Goal: Navigation & Orientation: Find specific page/section

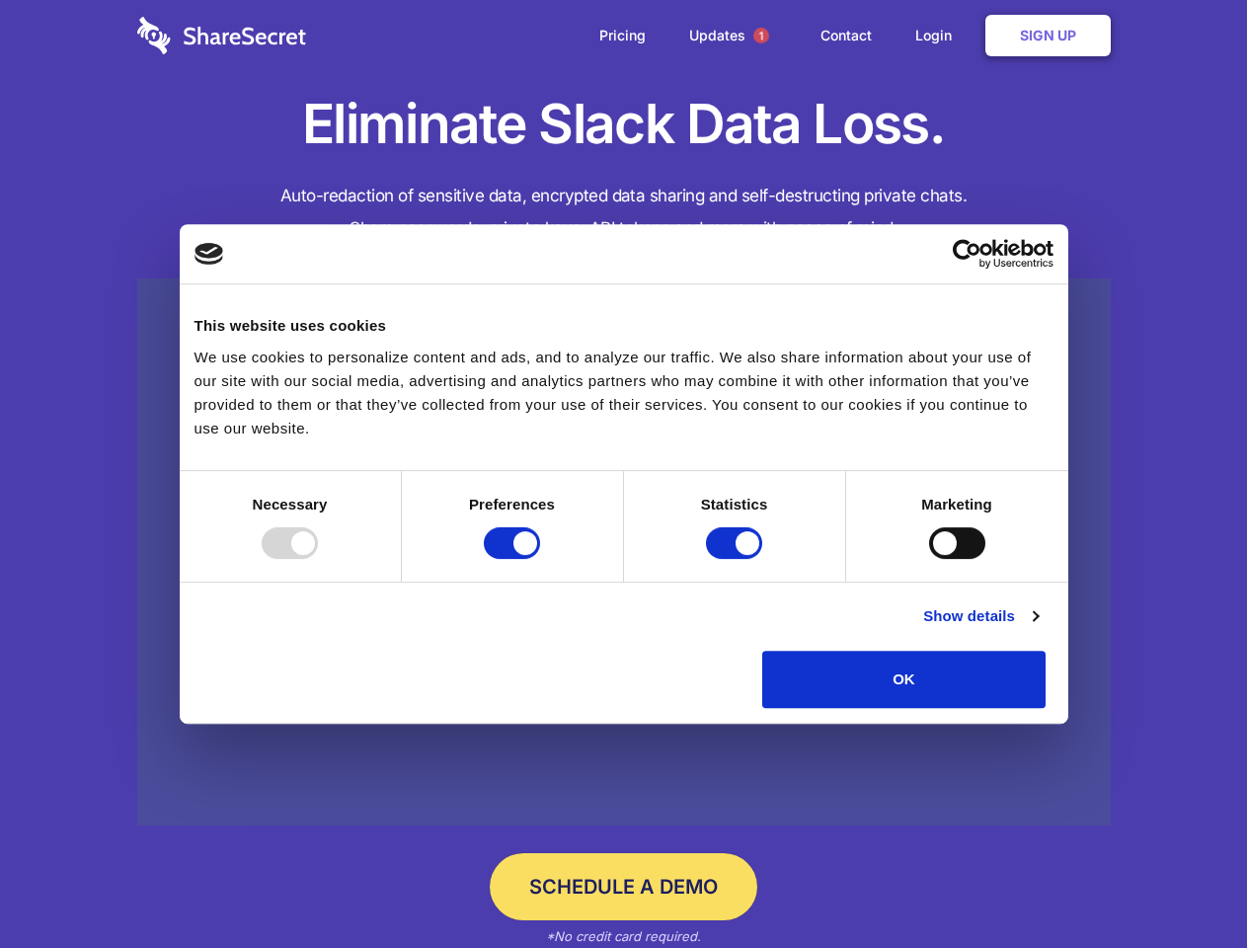
click at [318, 559] on div at bounding box center [290, 543] width 56 height 32
click at [540, 559] on input "Preferences" at bounding box center [512, 543] width 56 height 32
checkbox input "false"
click at [737, 559] on input "Statistics" at bounding box center [734, 543] width 56 height 32
checkbox input "false"
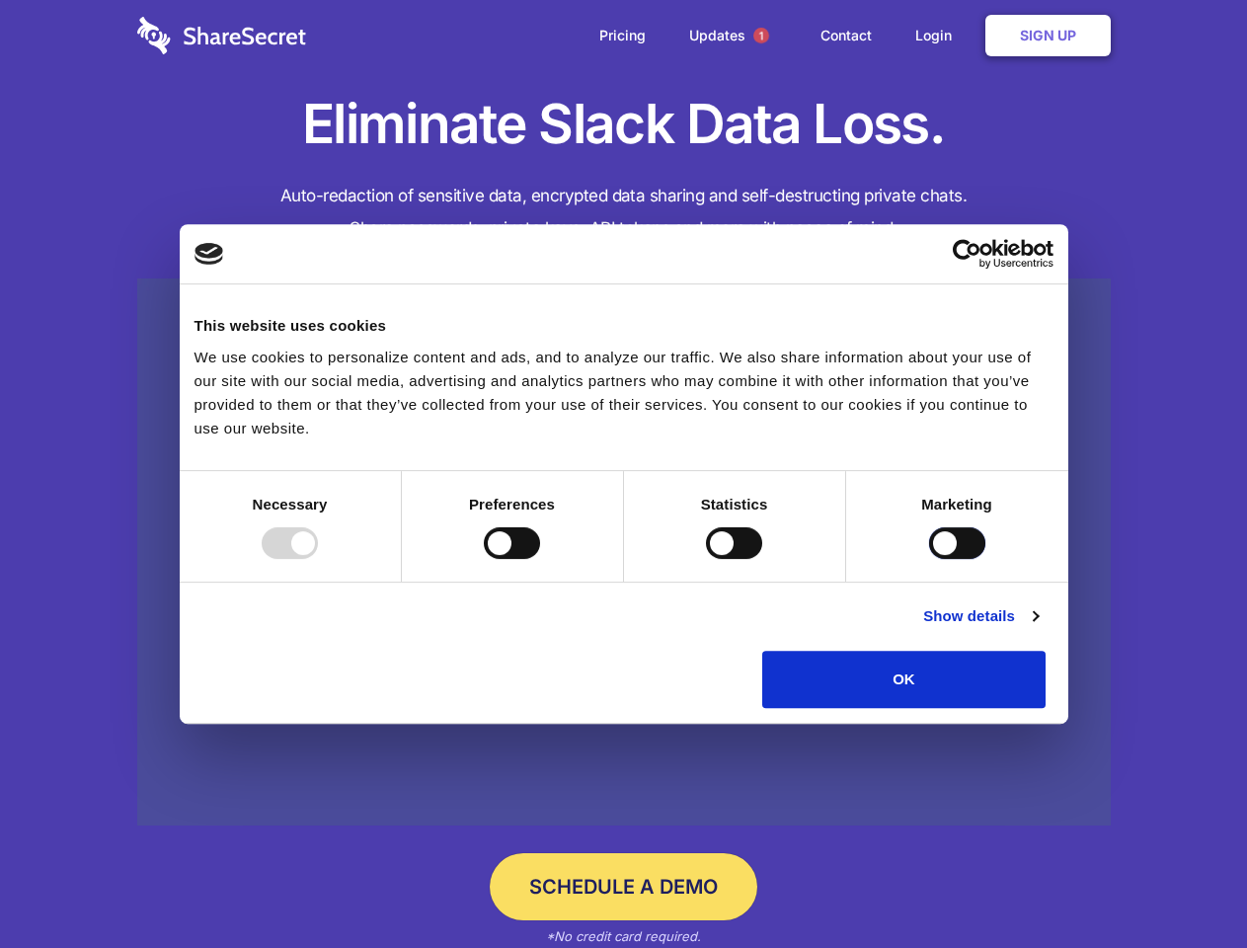
click at [929, 559] on input "Marketing" at bounding box center [957, 543] width 56 height 32
checkbox input "true"
click at [1038, 628] on link "Show details" at bounding box center [980, 616] width 115 height 24
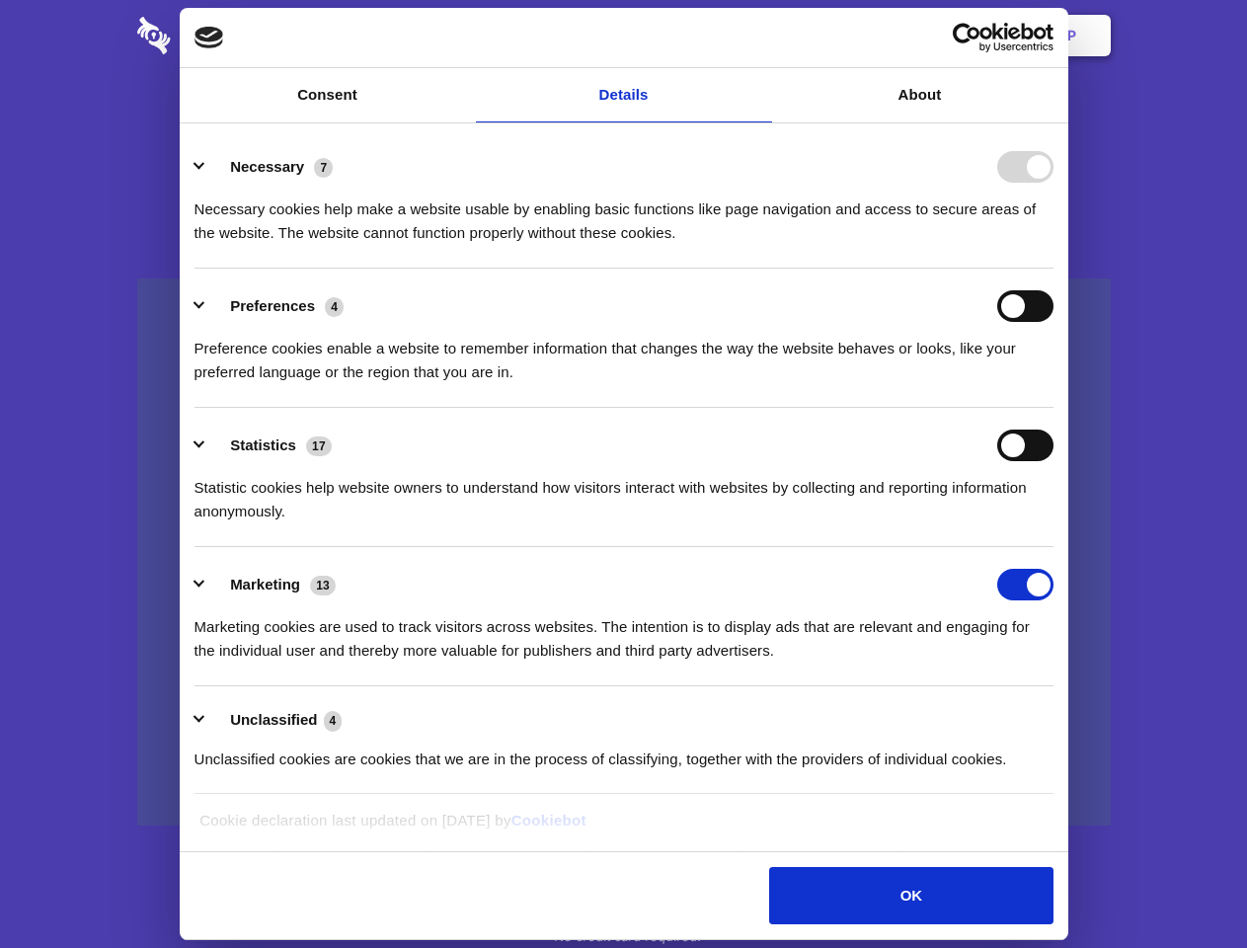
click at [1053, 269] on li "Necessary 7 Necessary cookies help make a website usable by enabling basic func…" at bounding box center [624, 198] width 859 height 139
click at [760, 36] on span "1" at bounding box center [761, 36] width 16 height 16
